Goal: Navigation & Orientation: Find specific page/section

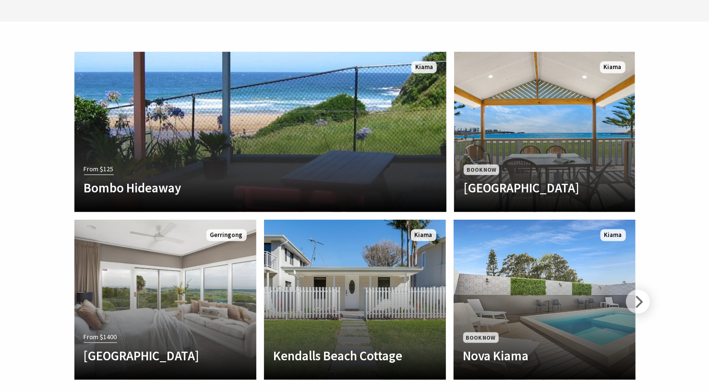
scroll to position [2777, 0]
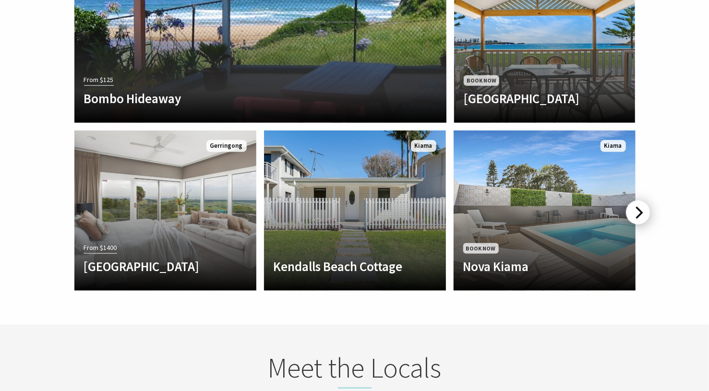
click at [632, 201] on div at bounding box center [638, 213] width 24 height 24
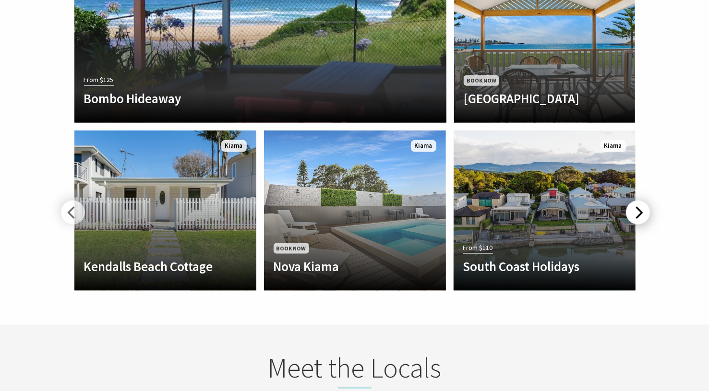
click at [632, 201] on div at bounding box center [638, 213] width 24 height 24
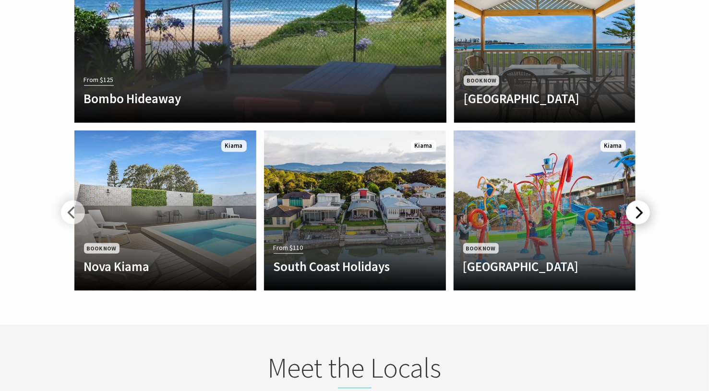
click at [632, 201] on div at bounding box center [638, 213] width 24 height 24
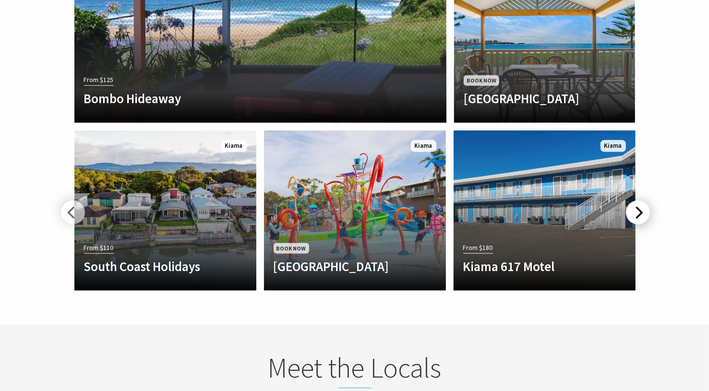
click at [632, 201] on div at bounding box center [638, 213] width 24 height 24
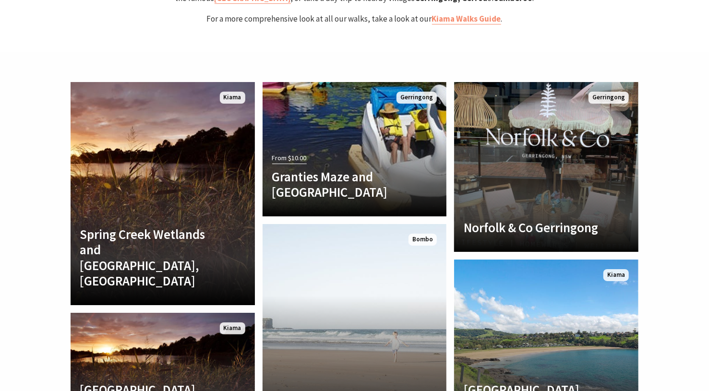
scroll to position [2078, 0]
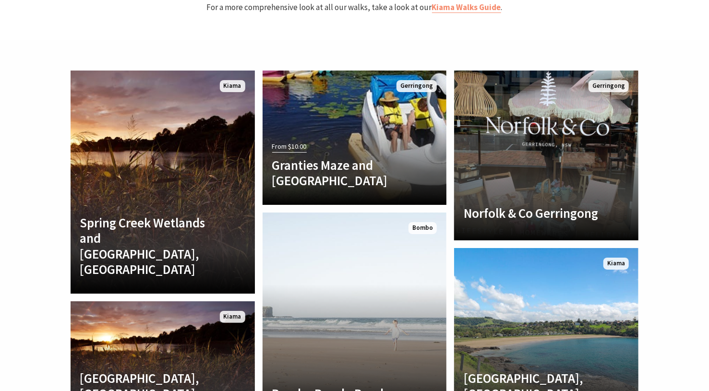
click at [697, 126] on section "Spring Creek Wetlands and [GEOGRAPHIC_DATA], [GEOGRAPHIC_DATA] The ultimate bir…" at bounding box center [354, 244] width 709 height 408
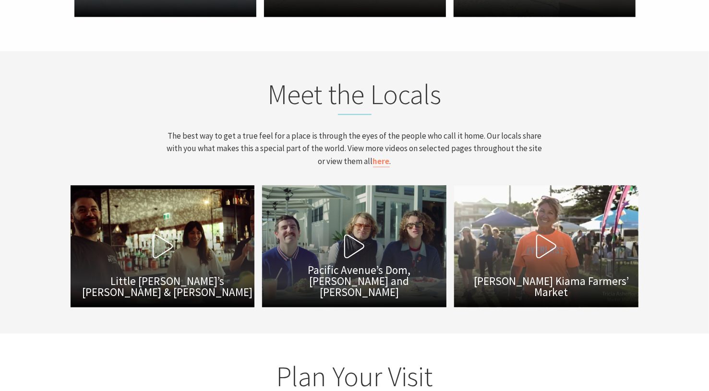
scroll to position [3054, 0]
